Goal: Transaction & Acquisition: Purchase product/service

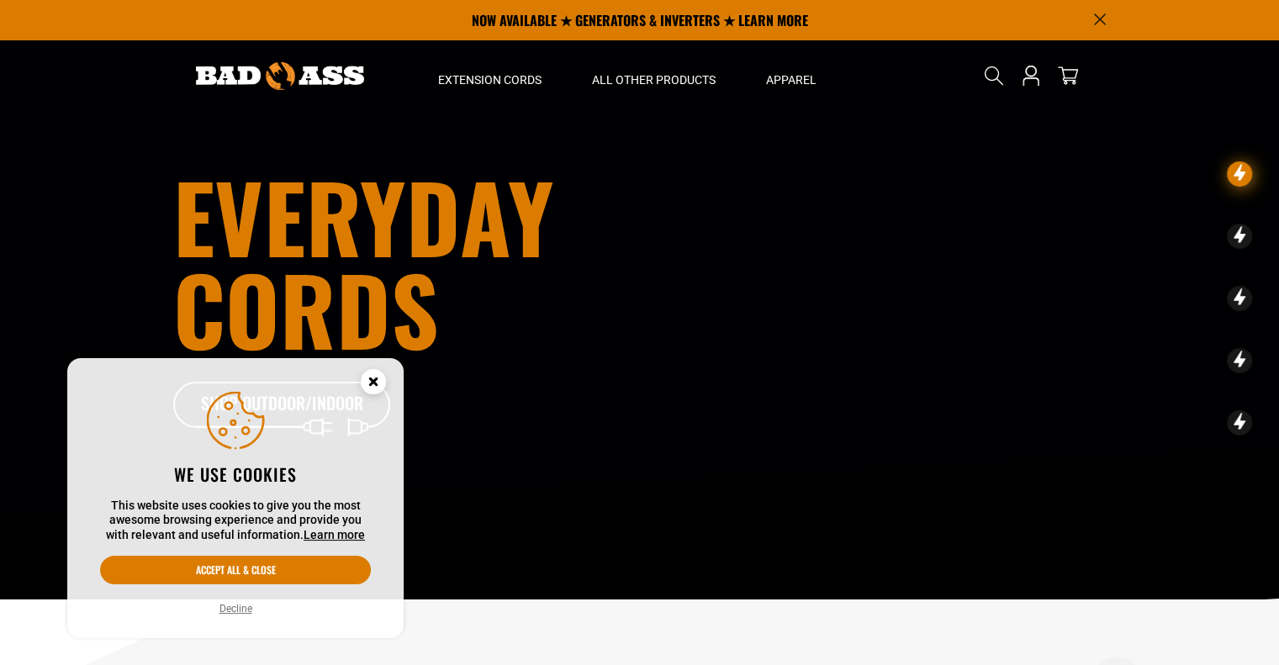
click at [376, 376] on circle "Cookie Consent" at bounding box center [373, 381] width 25 height 25
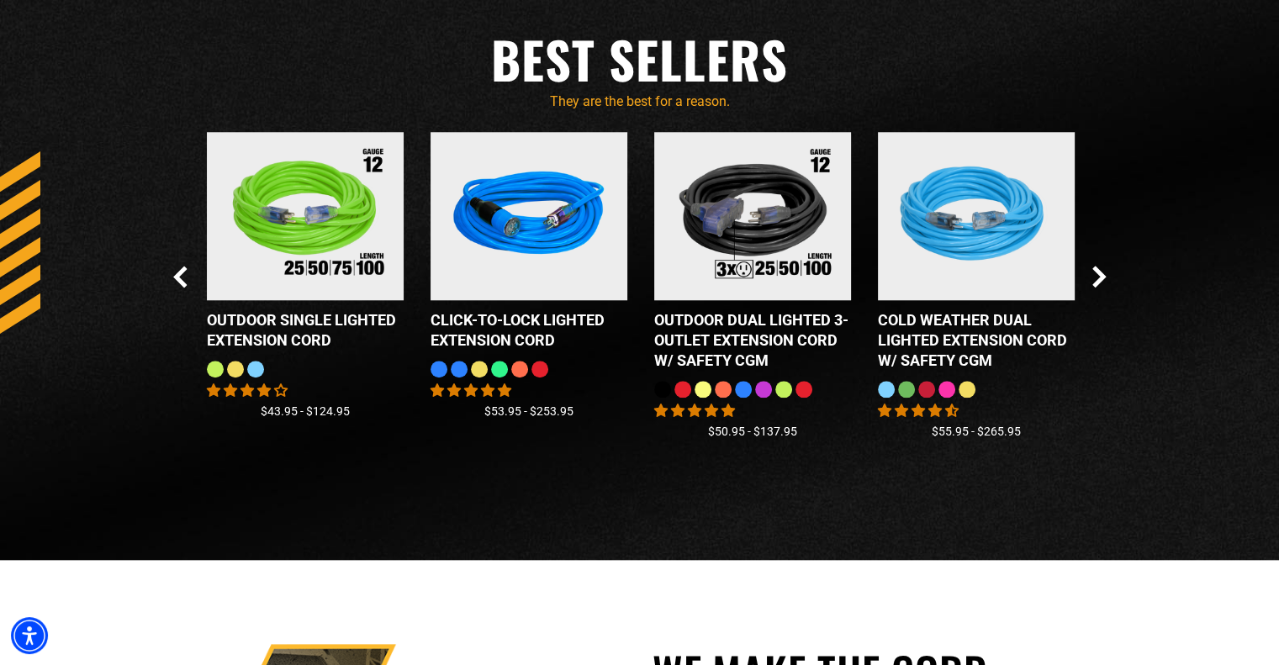
scroll to position [1562, 0]
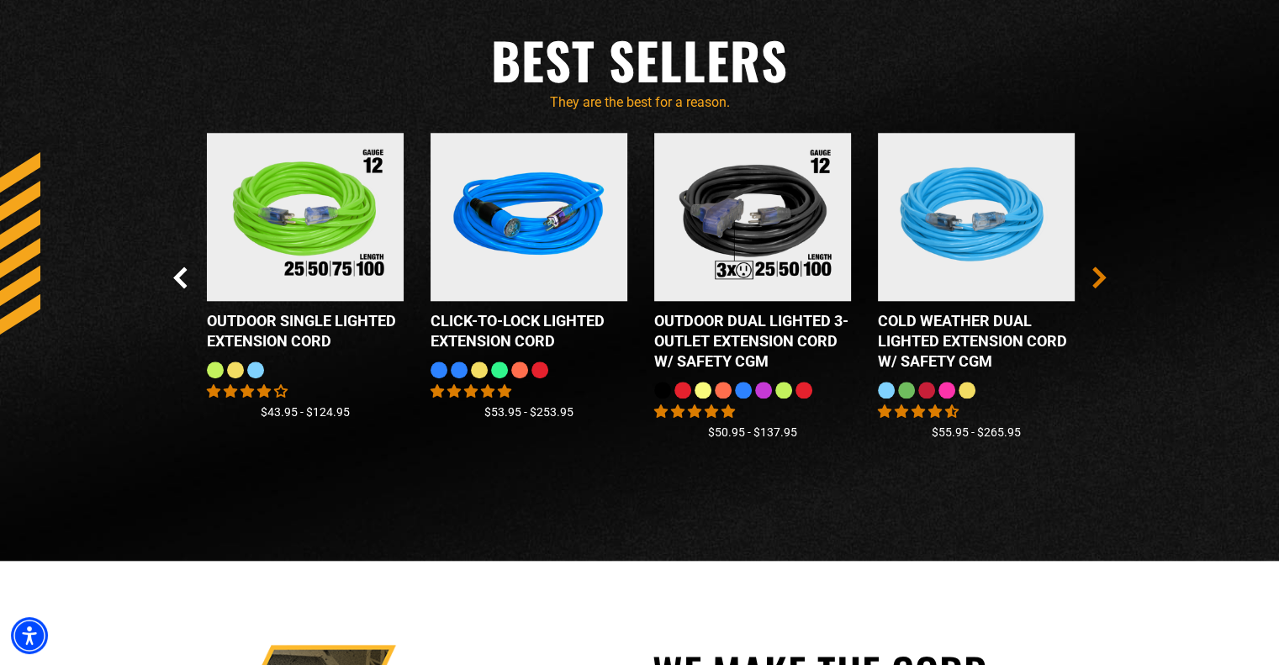
click at [1103, 278] on icon "Next Slide" at bounding box center [1098, 277] width 9 height 19
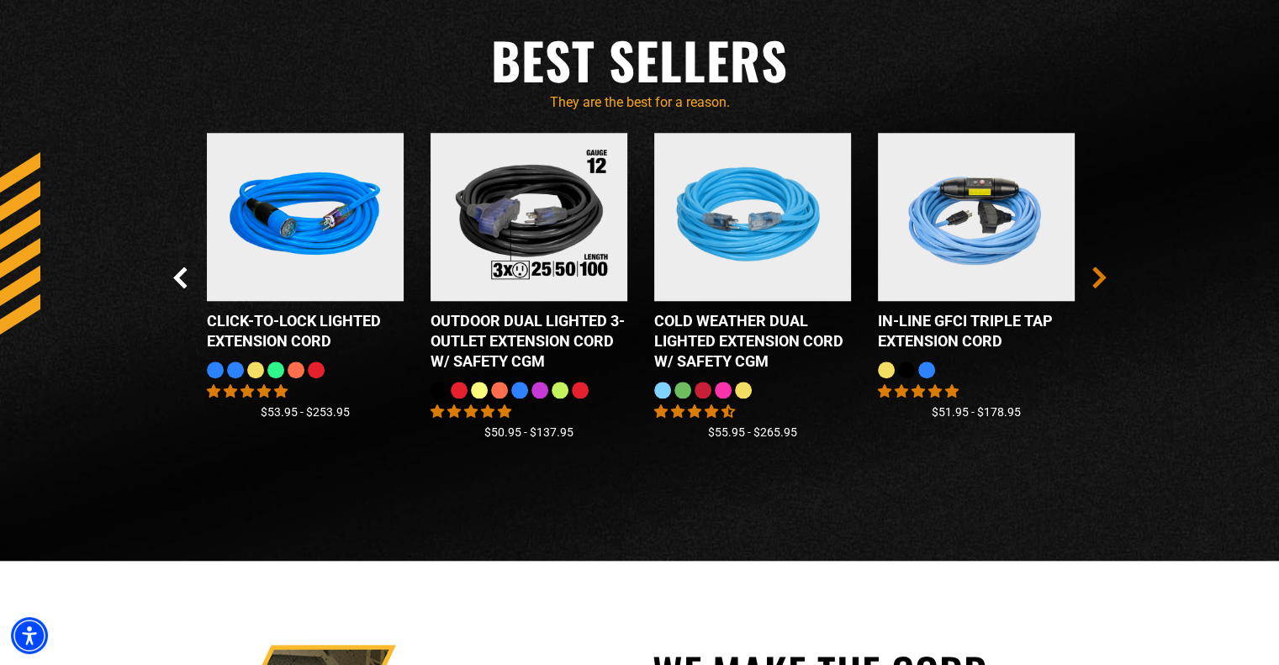
click at [1103, 279] on icon "Next Slide" at bounding box center [1098, 277] width 9 height 19
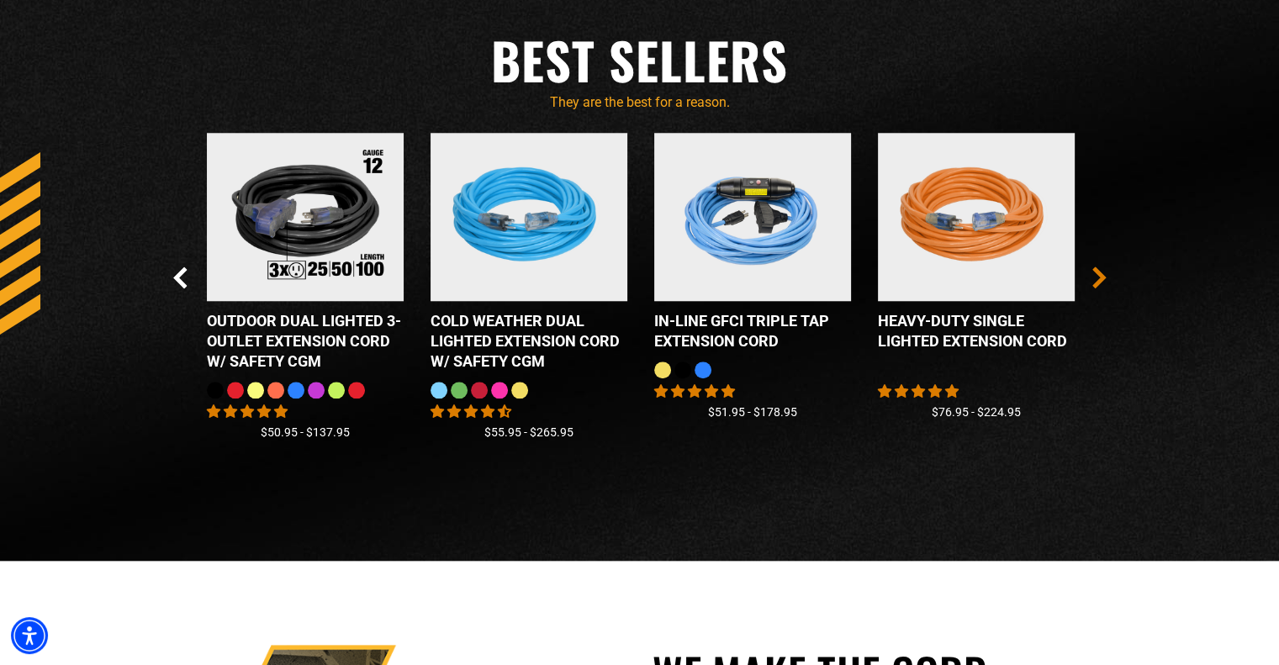
click at [1103, 279] on icon "Next Slide" at bounding box center [1098, 277] width 9 height 19
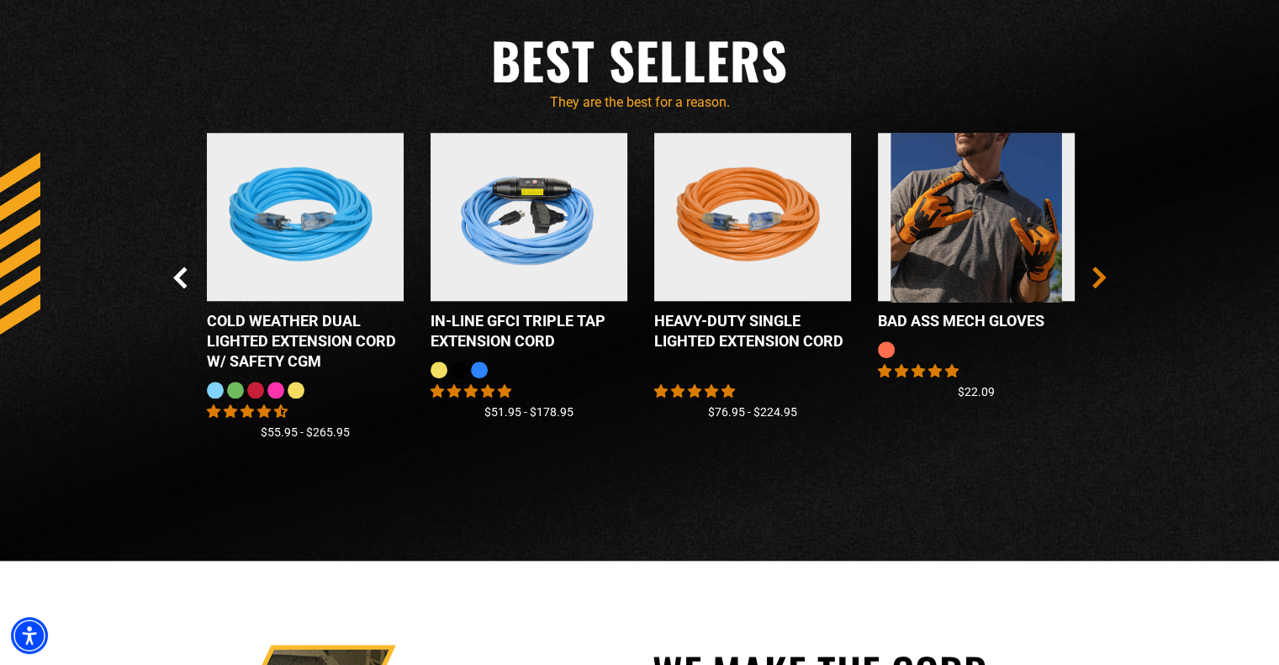
click at [1103, 279] on icon "Next Slide" at bounding box center [1098, 277] width 9 height 19
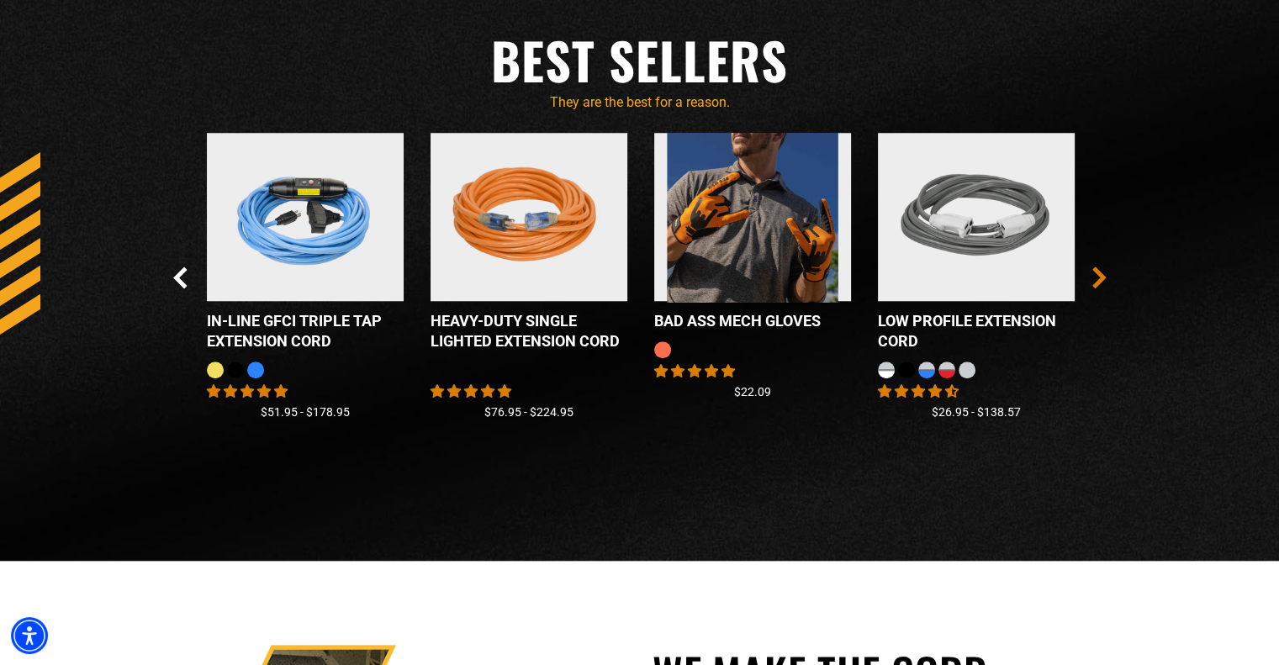
click at [1103, 279] on icon "Next Slide" at bounding box center [1098, 277] width 9 height 19
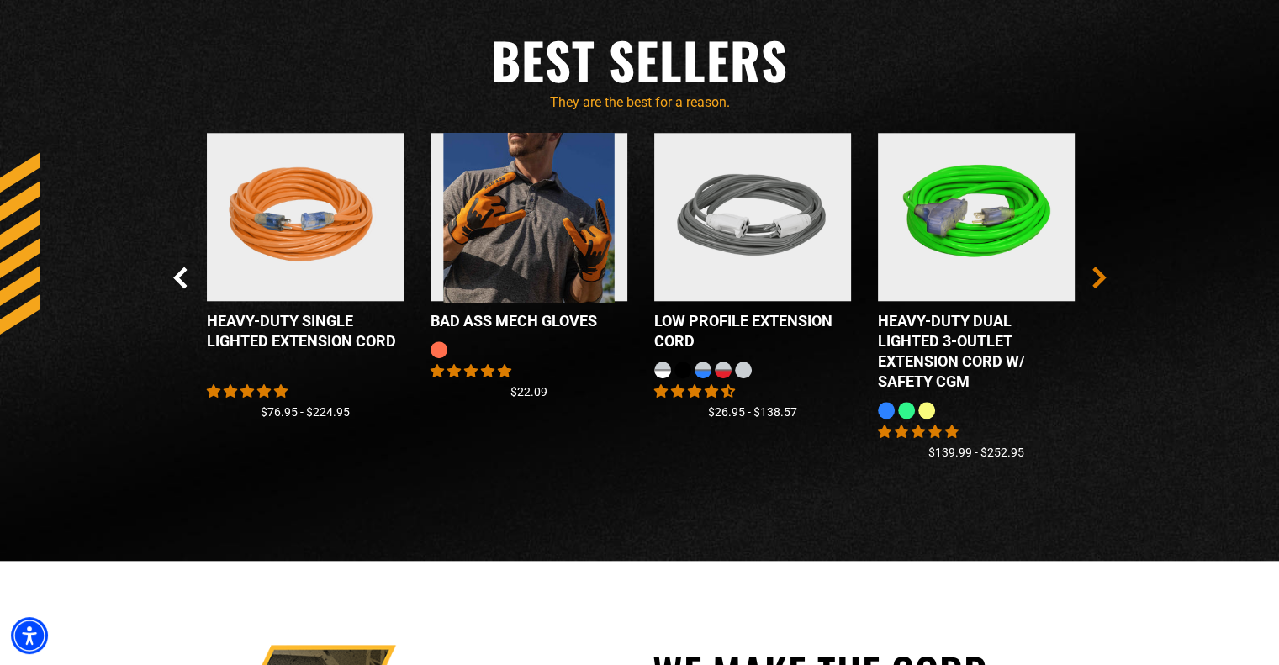
click at [1103, 279] on icon "Next Slide" at bounding box center [1098, 277] width 9 height 19
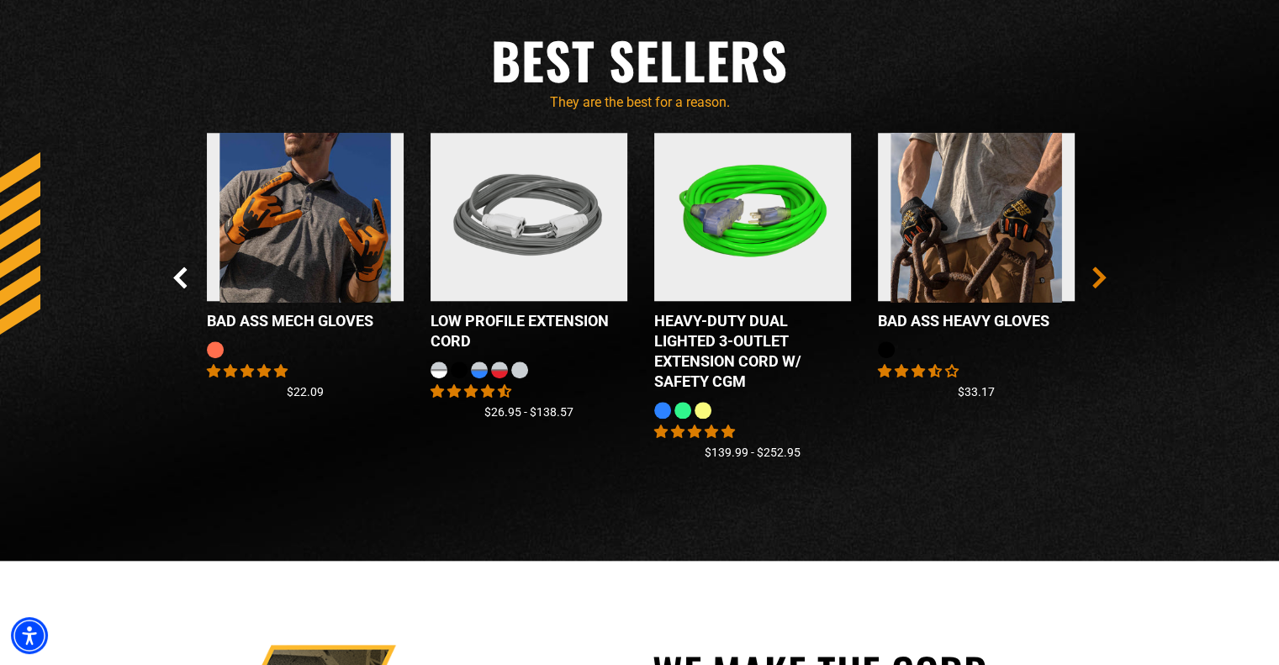
click at [1103, 279] on icon "Next Slide" at bounding box center [1098, 277] width 9 height 19
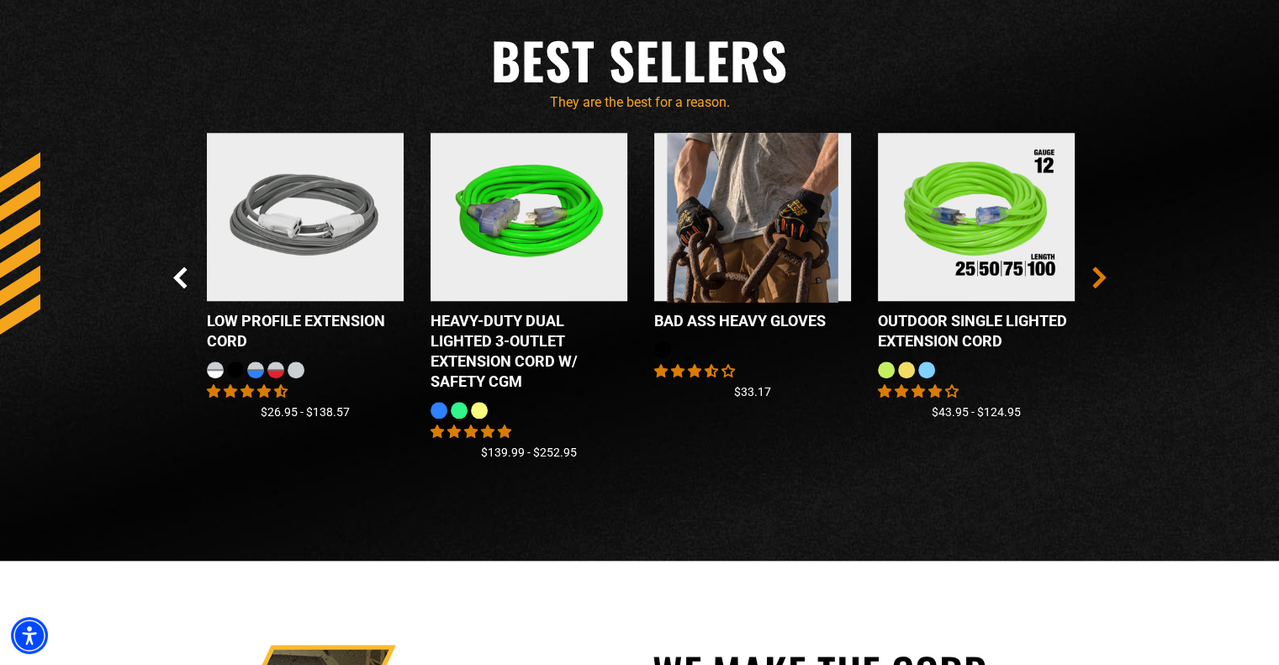
click at [1103, 279] on icon "Next Slide" at bounding box center [1098, 277] width 9 height 19
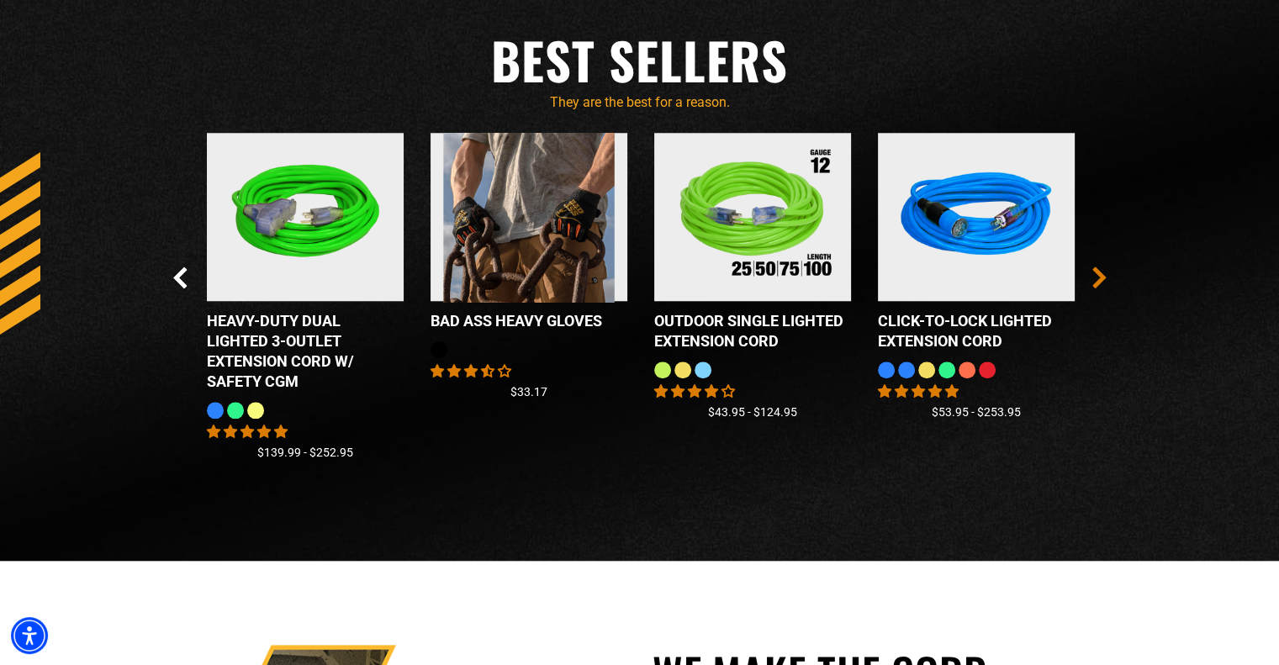
click at [1103, 279] on icon "Next Slide" at bounding box center [1098, 277] width 9 height 19
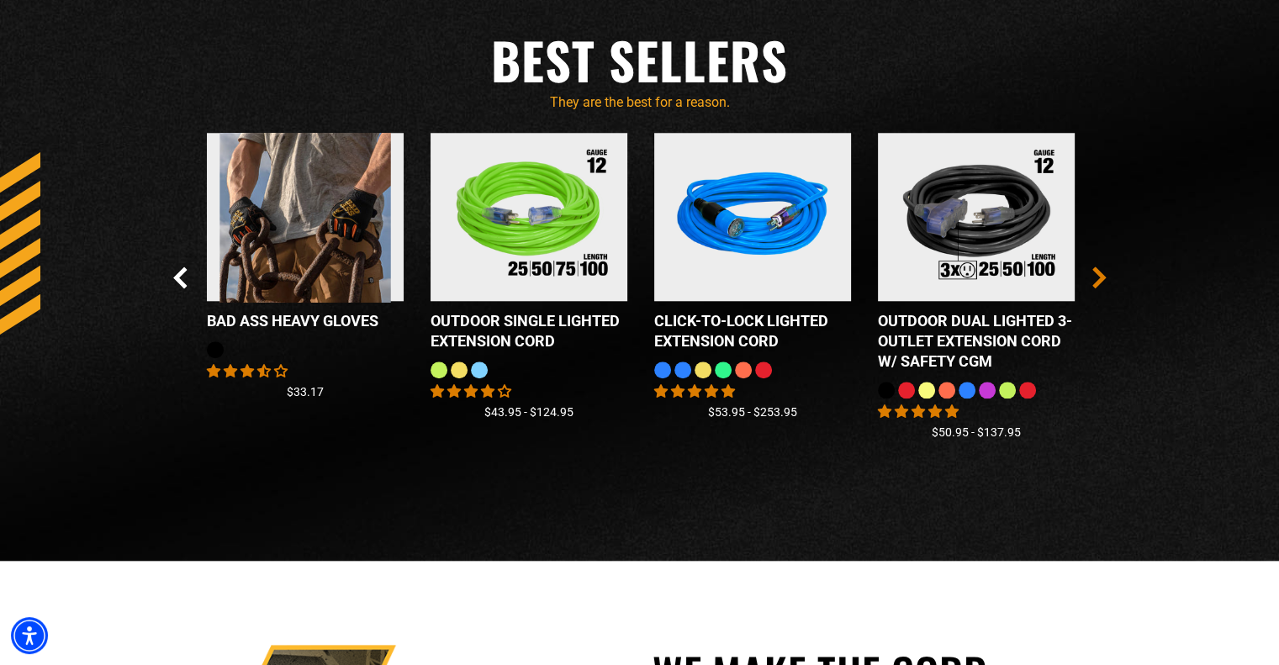
click at [1103, 279] on icon "Next Slide" at bounding box center [1098, 277] width 9 height 19
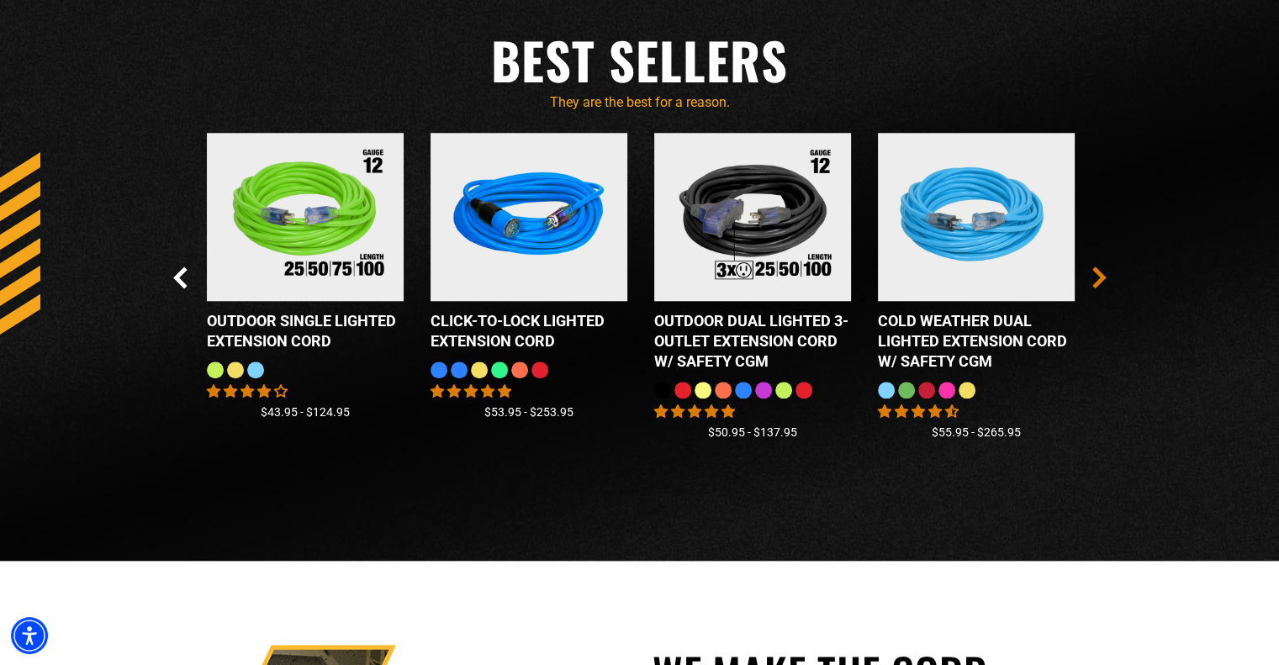
click at [1103, 279] on icon "Next Slide" at bounding box center [1098, 277] width 9 height 19
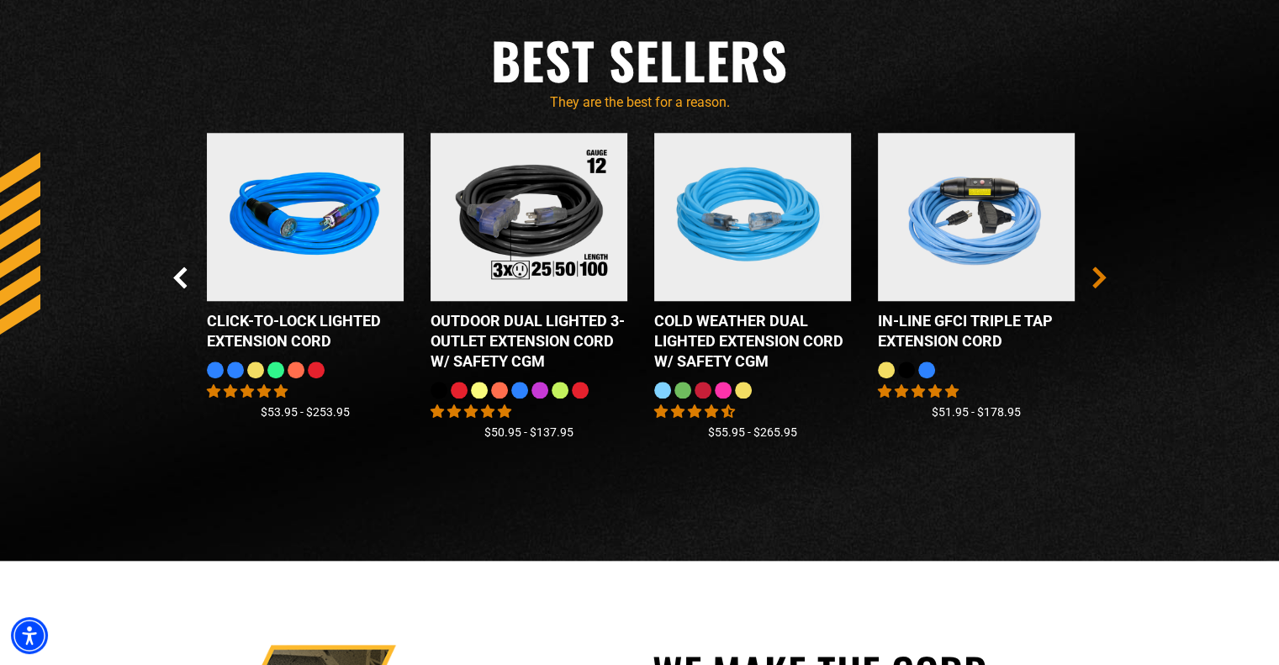
click at [1103, 279] on icon "Next Slide" at bounding box center [1098, 277] width 9 height 19
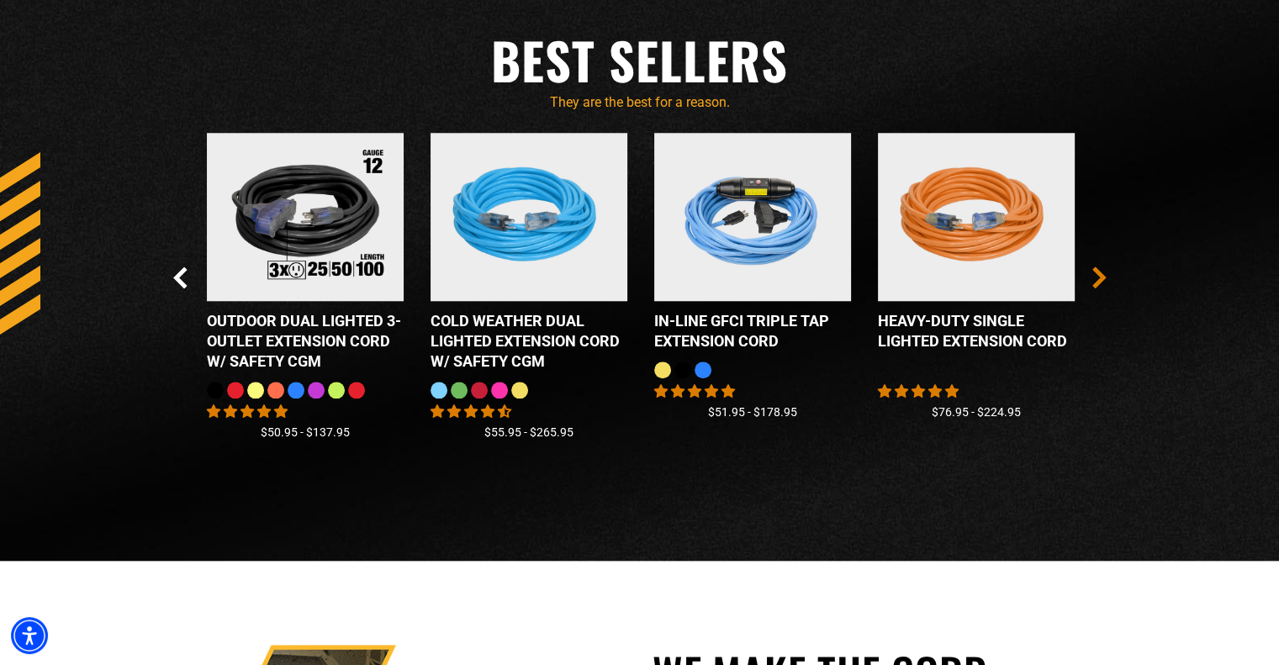
click at [1103, 279] on icon "Next Slide" at bounding box center [1098, 277] width 9 height 19
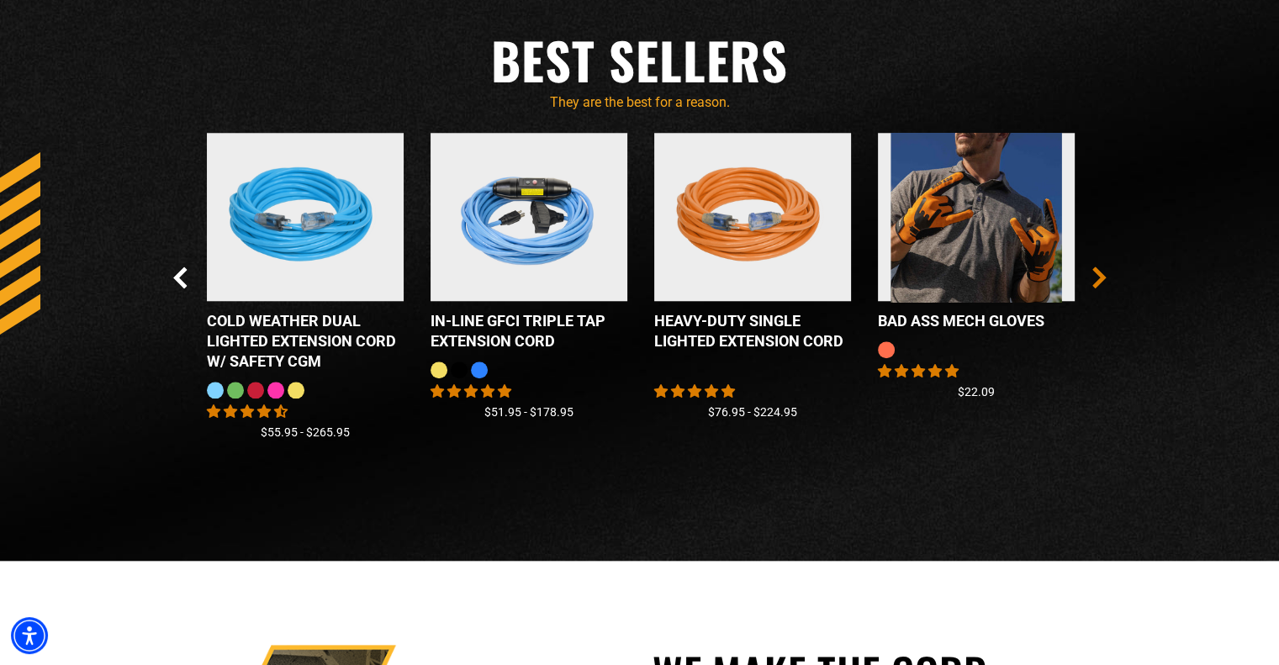
click at [1103, 279] on icon "Next Slide" at bounding box center [1098, 277] width 9 height 19
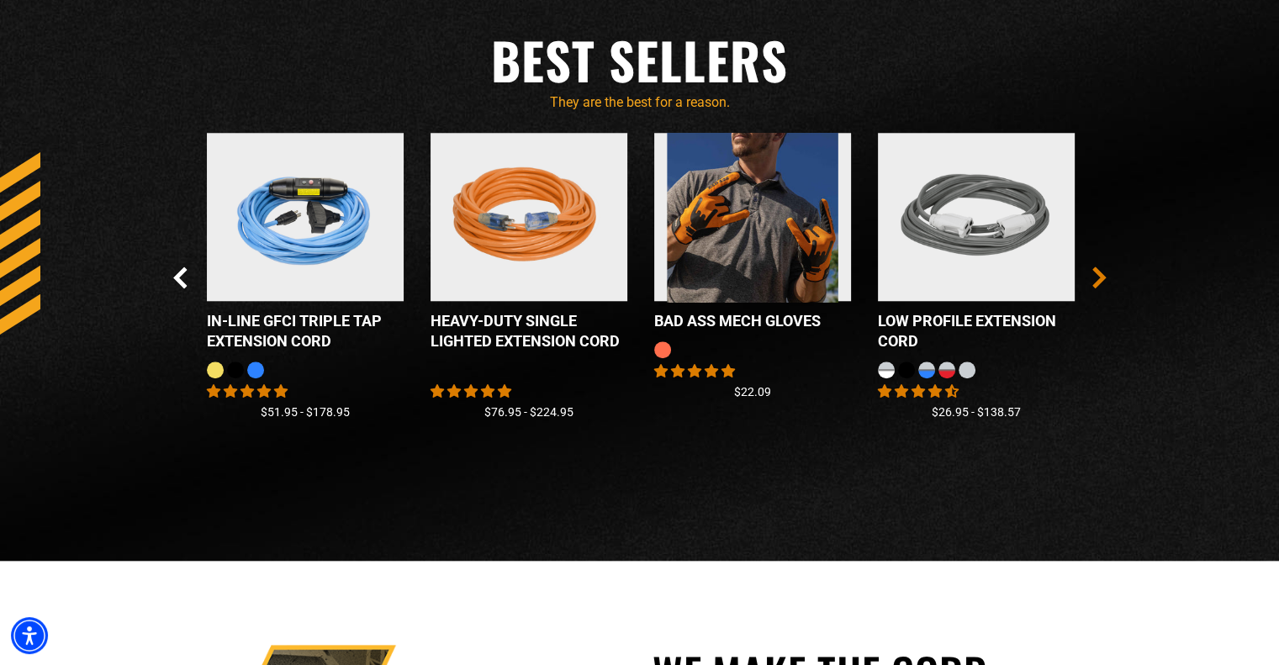
click at [1103, 279] on icon "Next Slide" at bounding box center [1098, 277] width 9 height 19
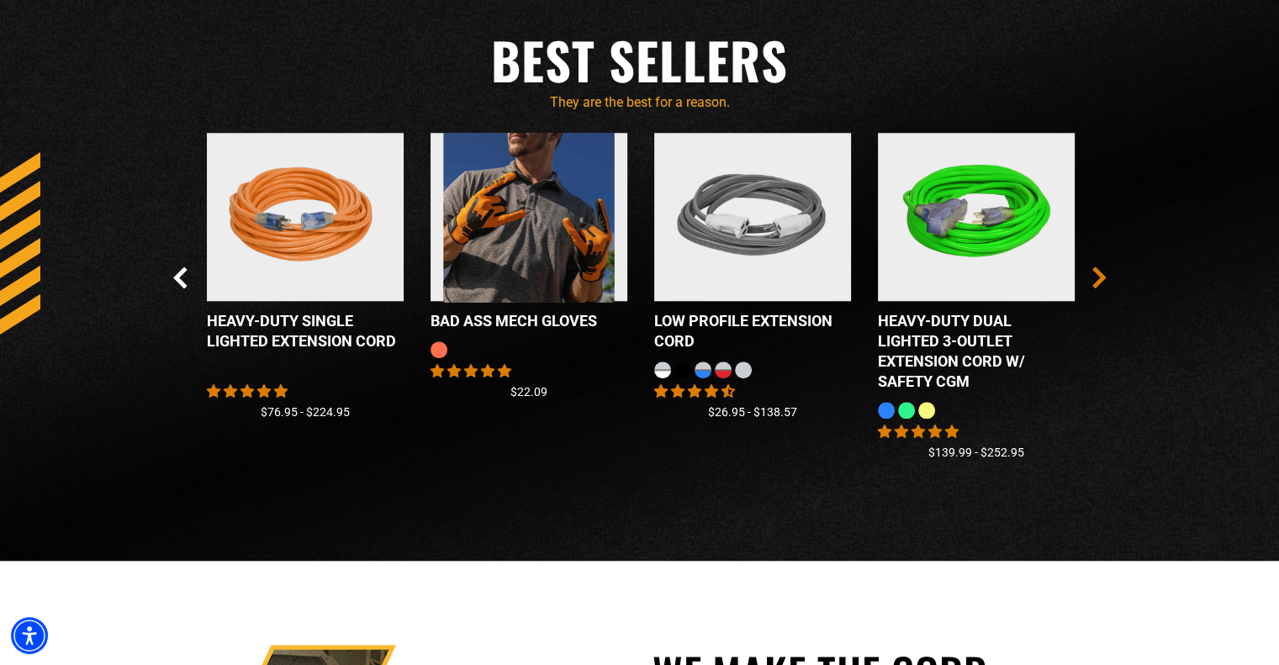
click at [1103, 279] on icon "Next Slide" at bounding box center [1098, 277] width 9 height 19
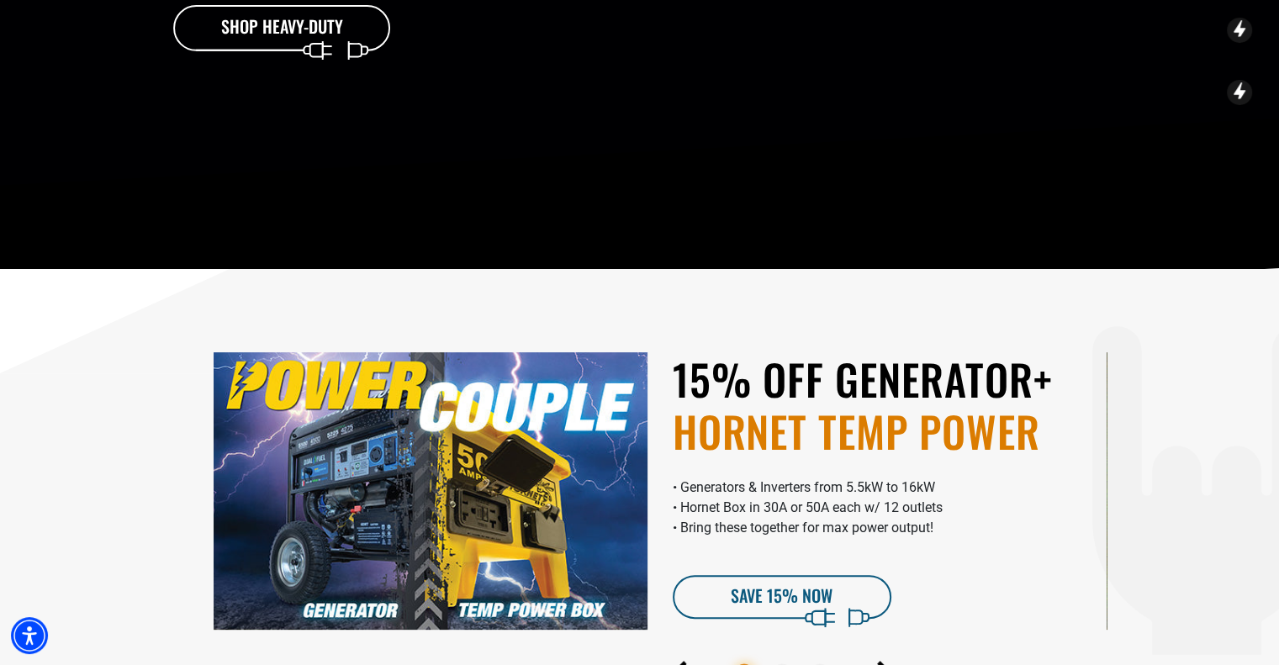
scroll to position [0, 0]
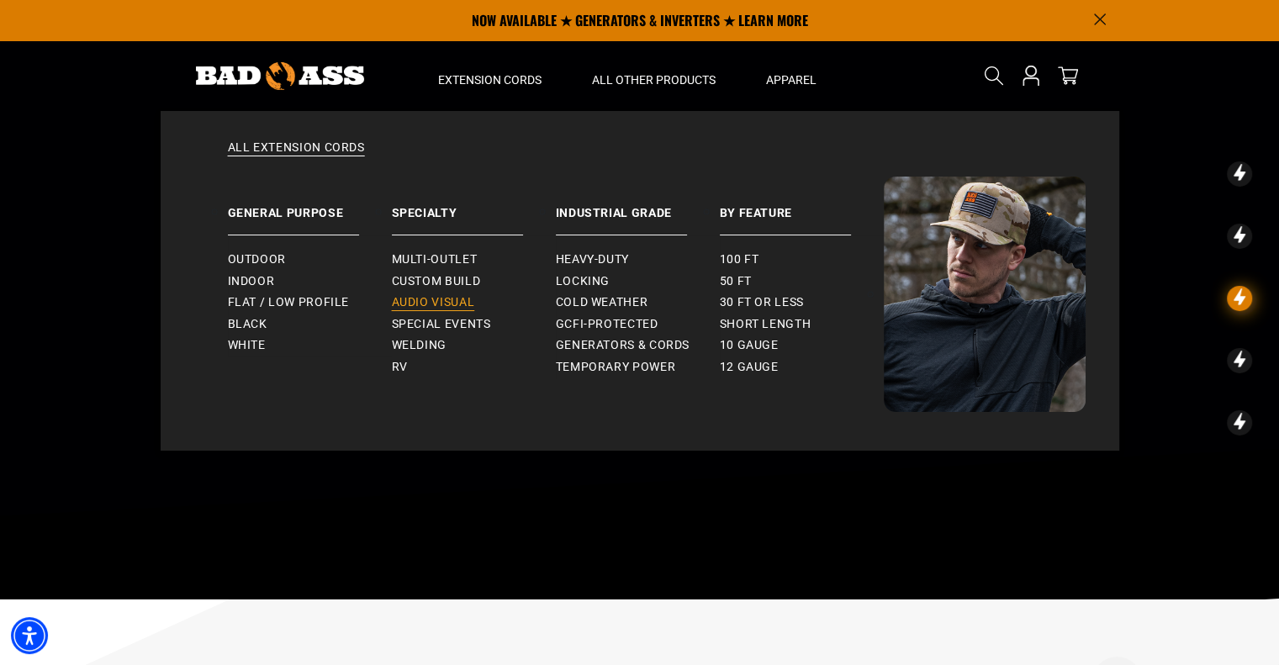
click at [435, 299] on span "Audio Visual" at bounding box center [433, 302] width 83 height 15
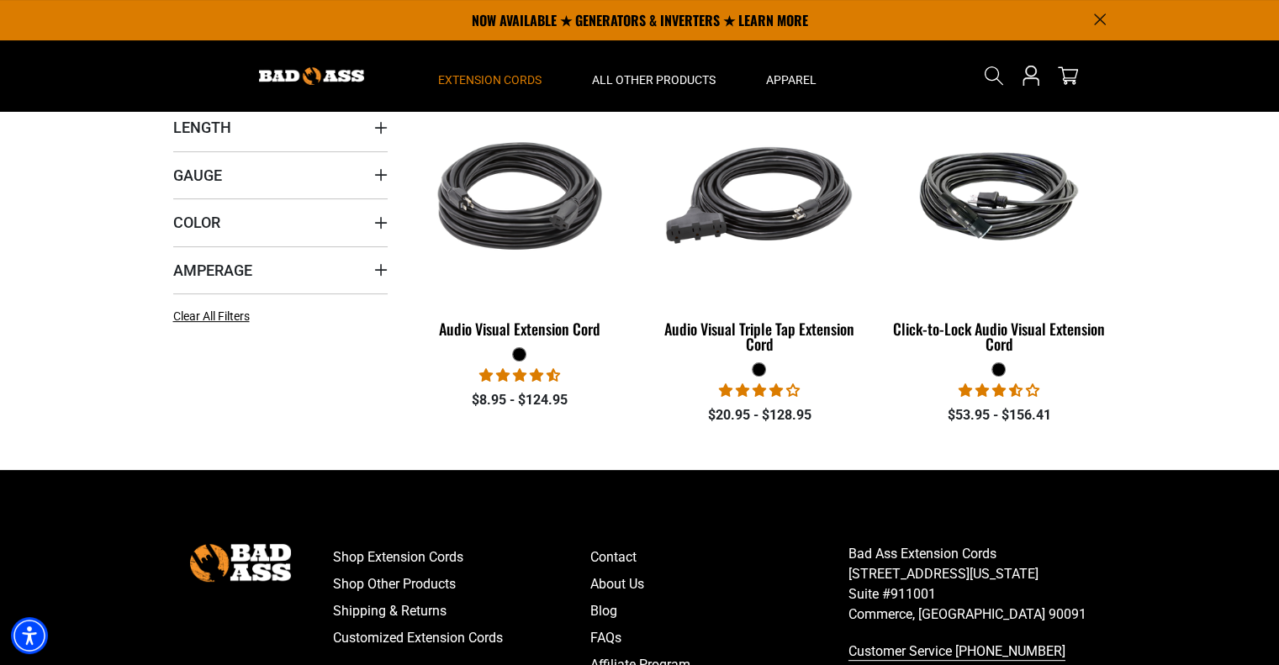
scroll to position [336, 0]
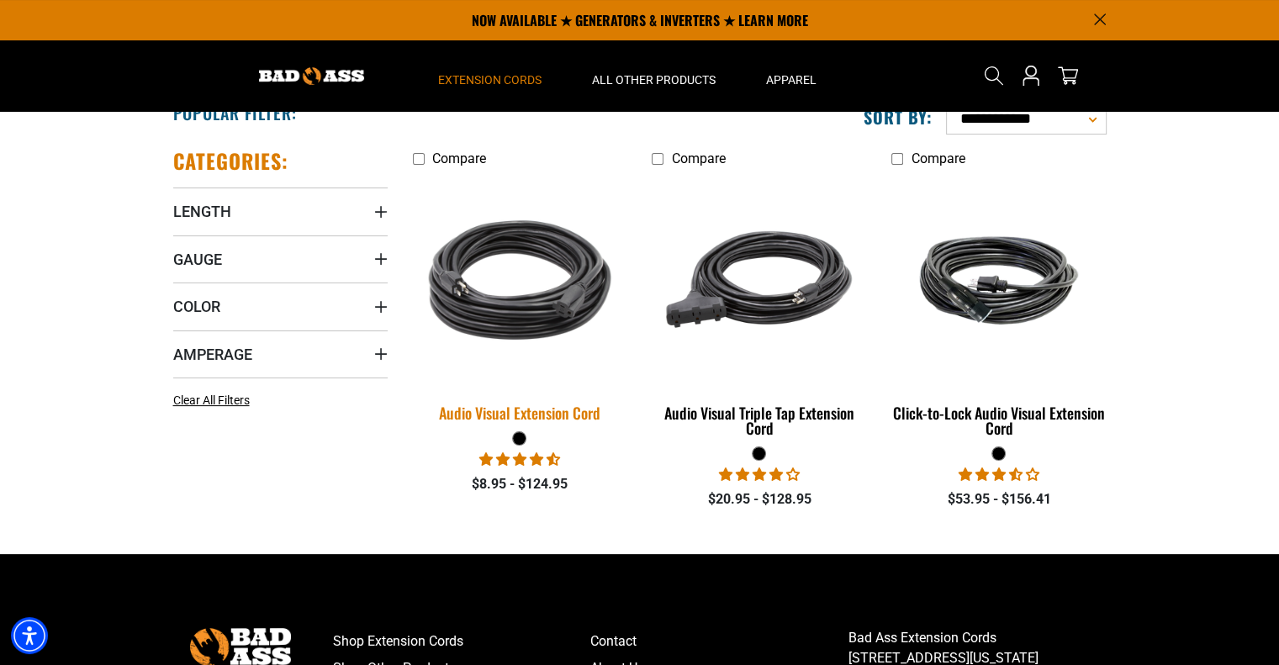
click at [498, 293] on img at bounding box center [520, 279] width 236 height 215
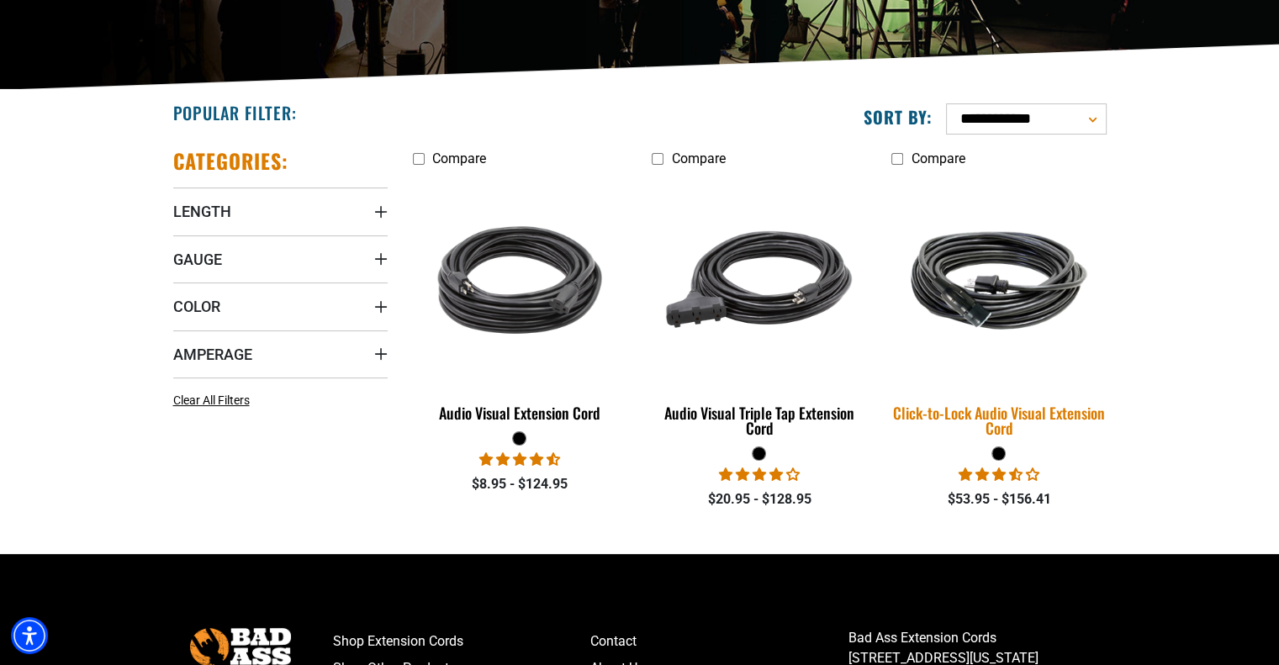
click at [1056, 290] on img at bounding box center [1000, 281] width 236 height 144
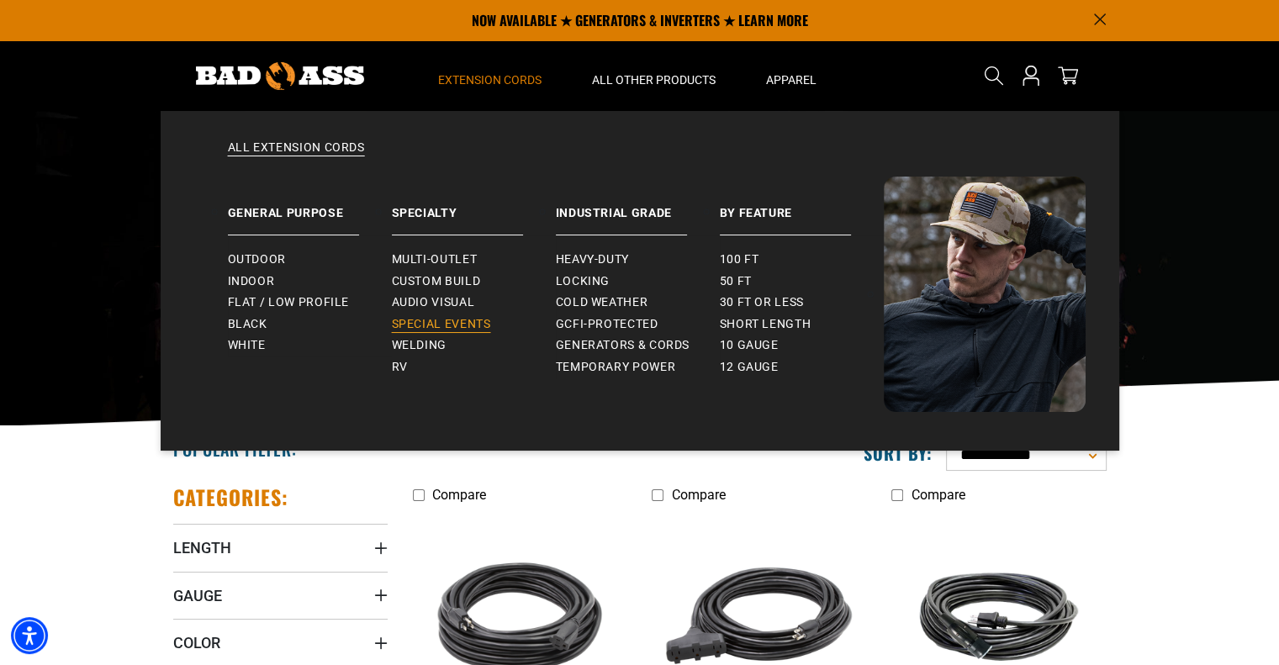
click at [432, 323] on span "Special Events" at bounding box center [441, 324] width 99 height 15
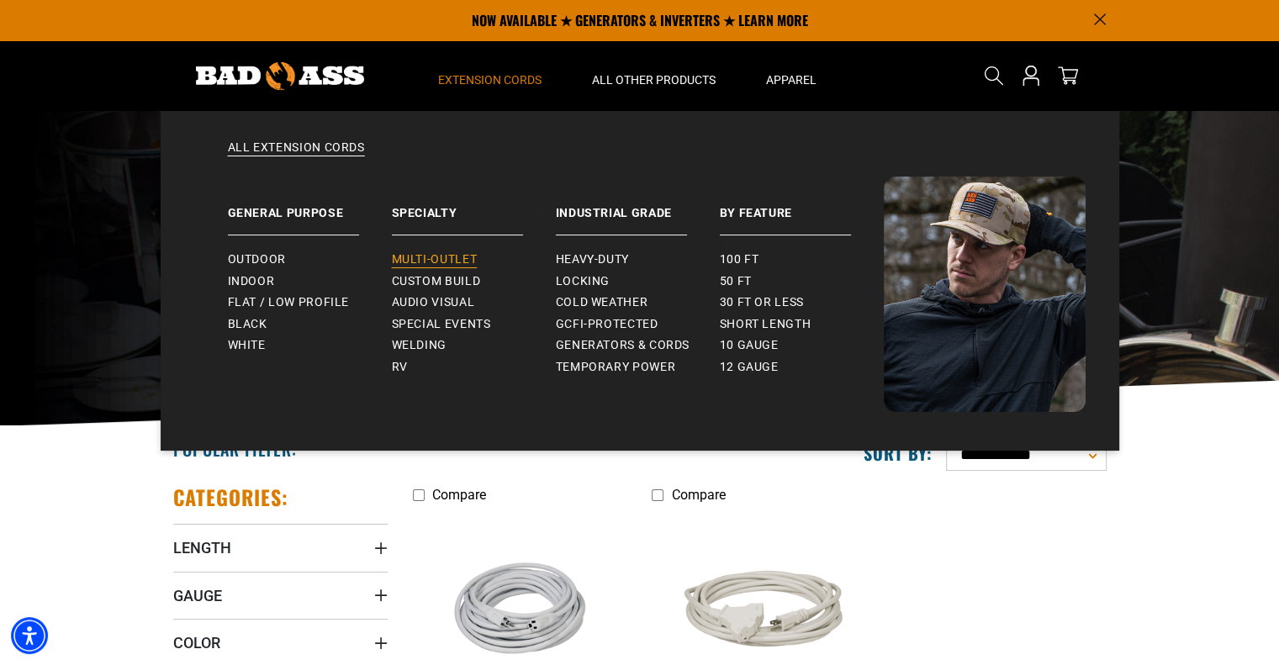
click at [428, 256] on span "Multi-Outlet" at bounding box center [435, 259] width 86 height 15
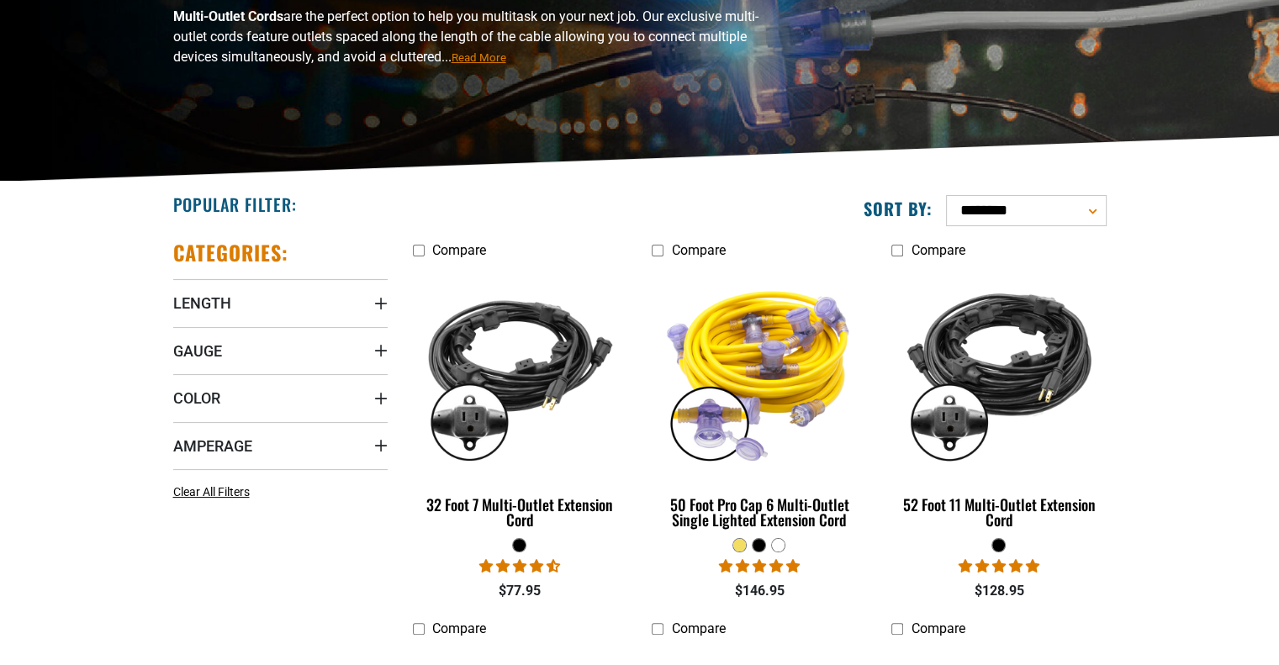
scroll to position [252, 0]
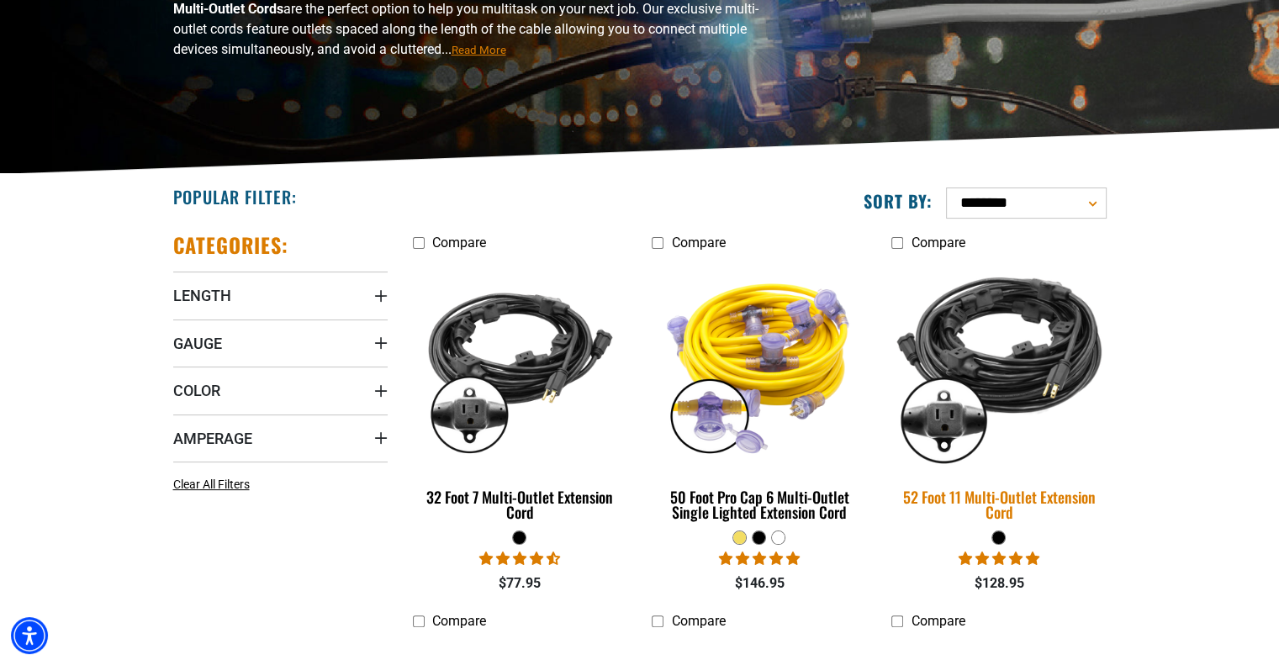
click at [1049, 373] on img at bounding box center [1000, 364] width 236 height 215
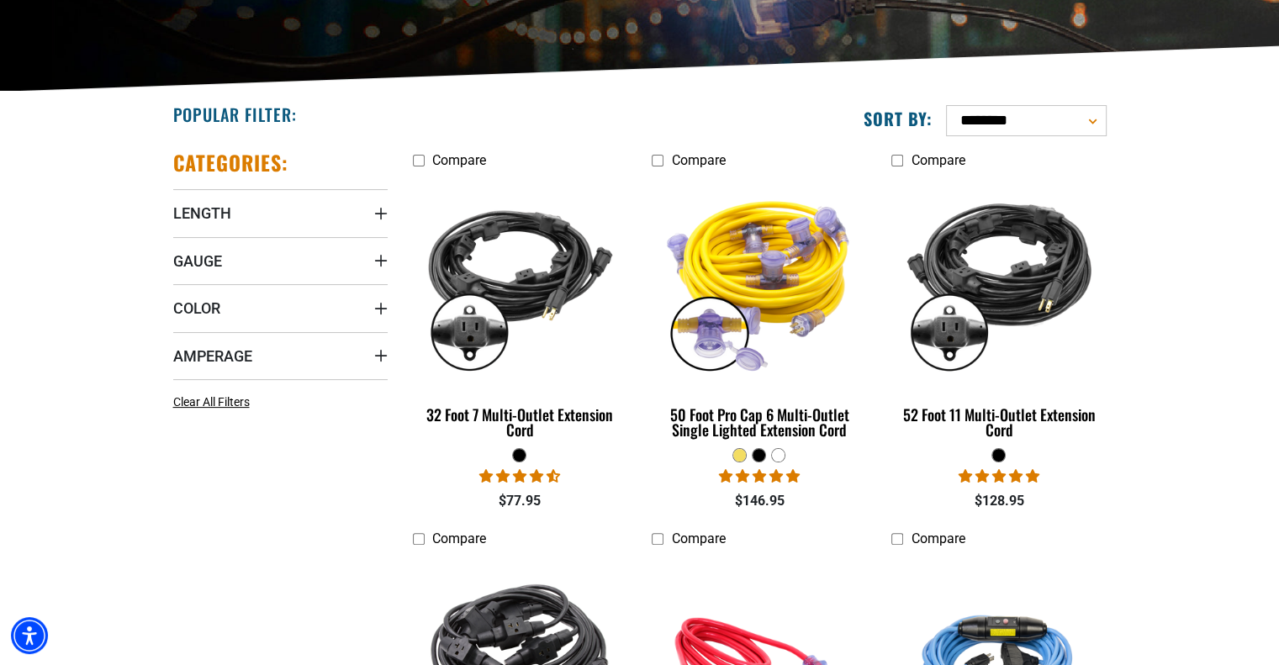
scroll to position [336, 0]
